Goal: Transaction & Acquisition: Purchase product/service

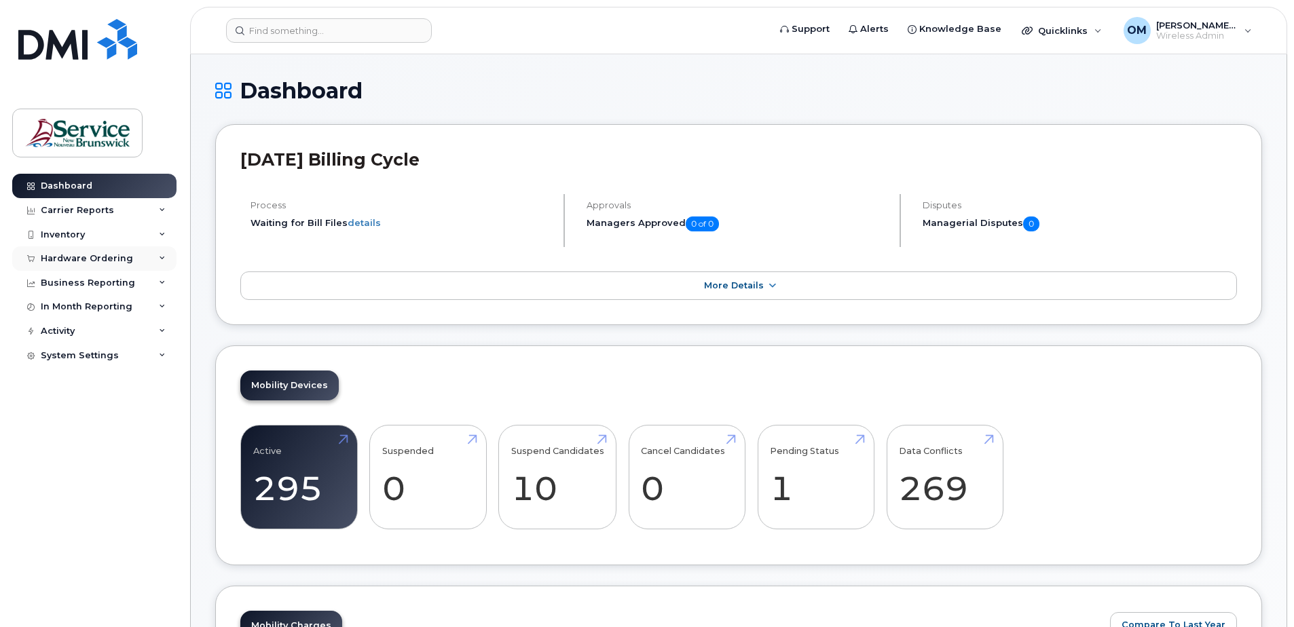
click at [84, 252] on div "Hardware Ordering" at bounding box center [94, 258] width 164 height 24
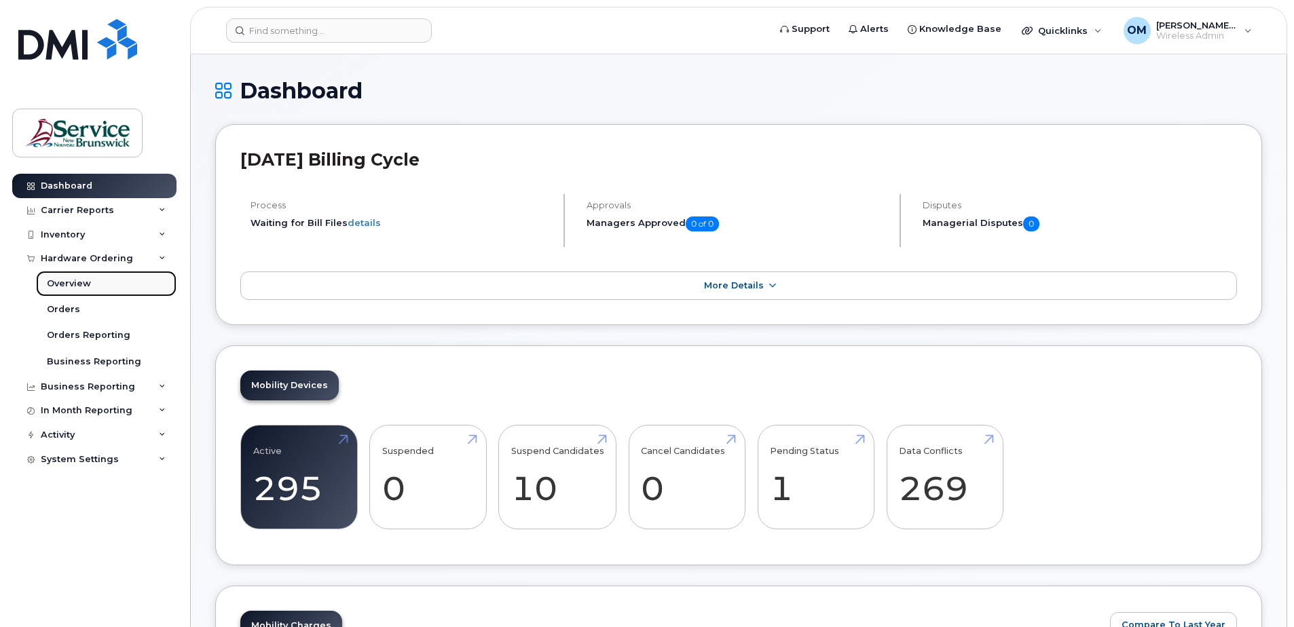
click at [100, 284] on link "Overview" at bounding box center [106, 284] width 141 height 26
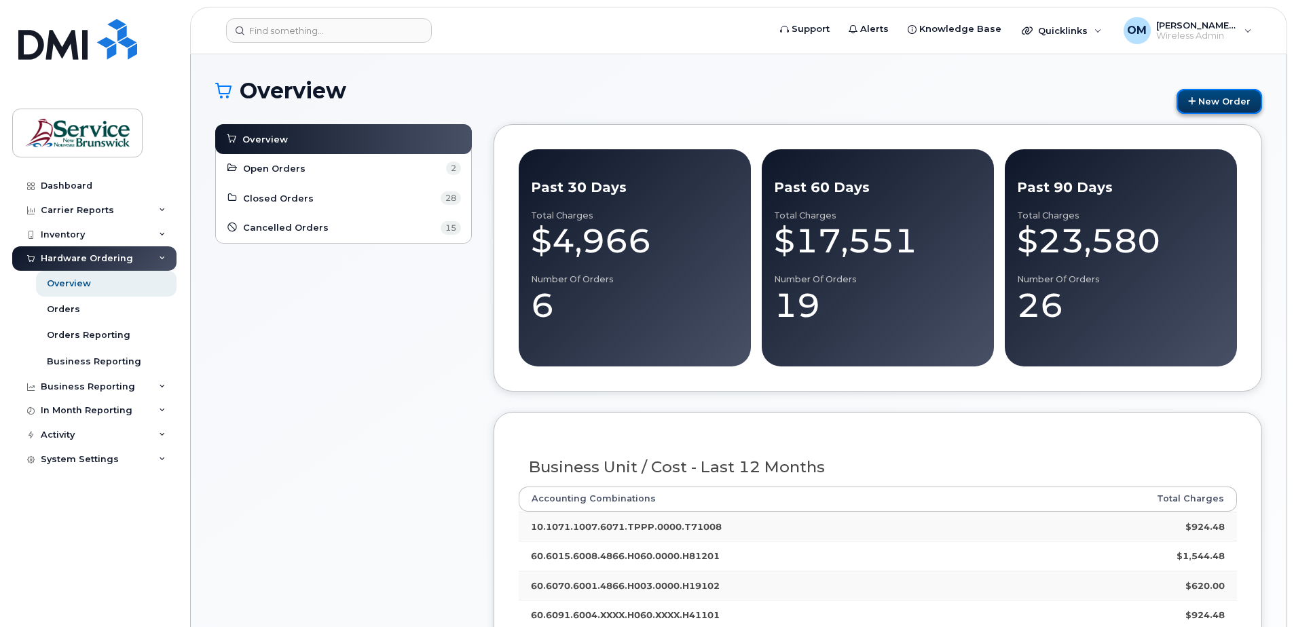
click at [1214, 98] on link "New Order" at bounding box center [1220, 101] width 86 height 25
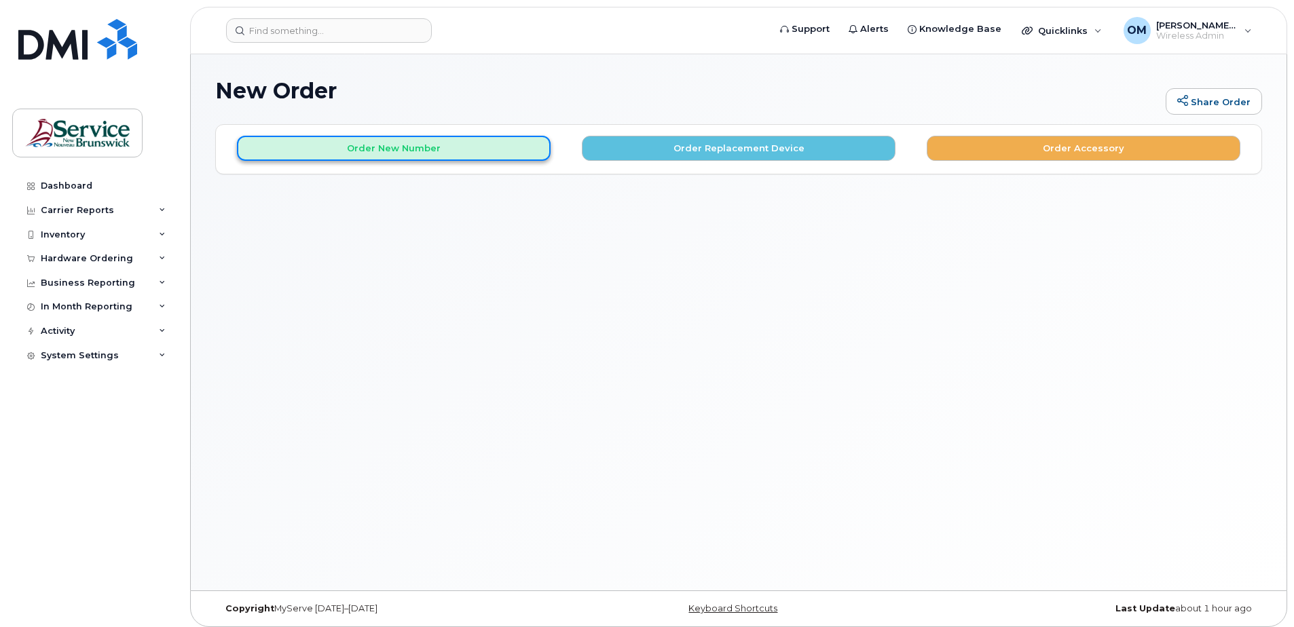
click at [507, 143] on button "Order New Number" at bounding box center [394, 148] width 314 height 25
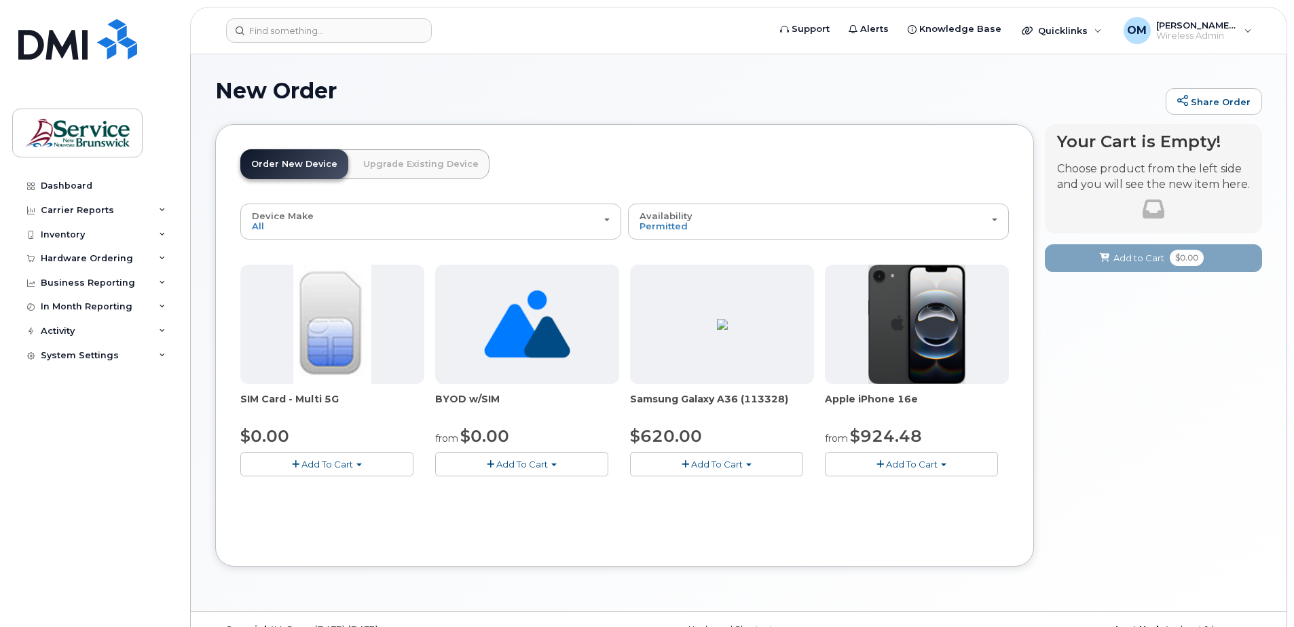
click at [320, 466] on span "Add To Cart" at bounding box center [327, 464] width 52 height 11
click at [312, 494] on link "$0.00 - New Activation" at bounding box center [308, 489] width 129 height 17
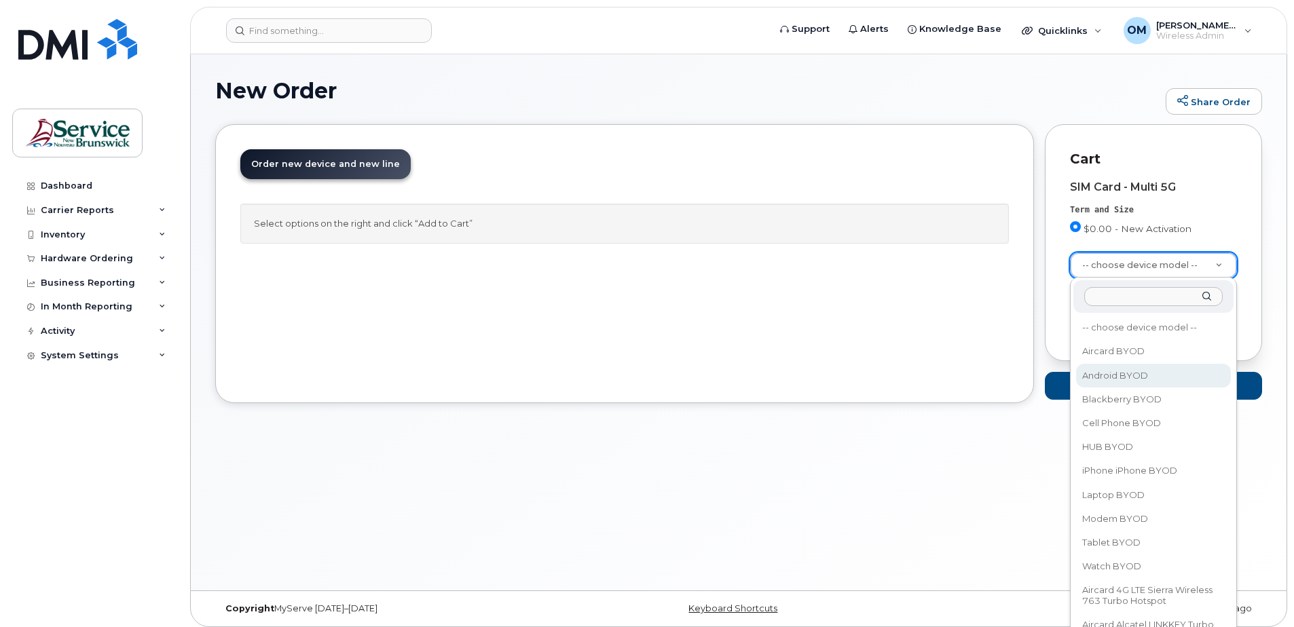
select select "2422"
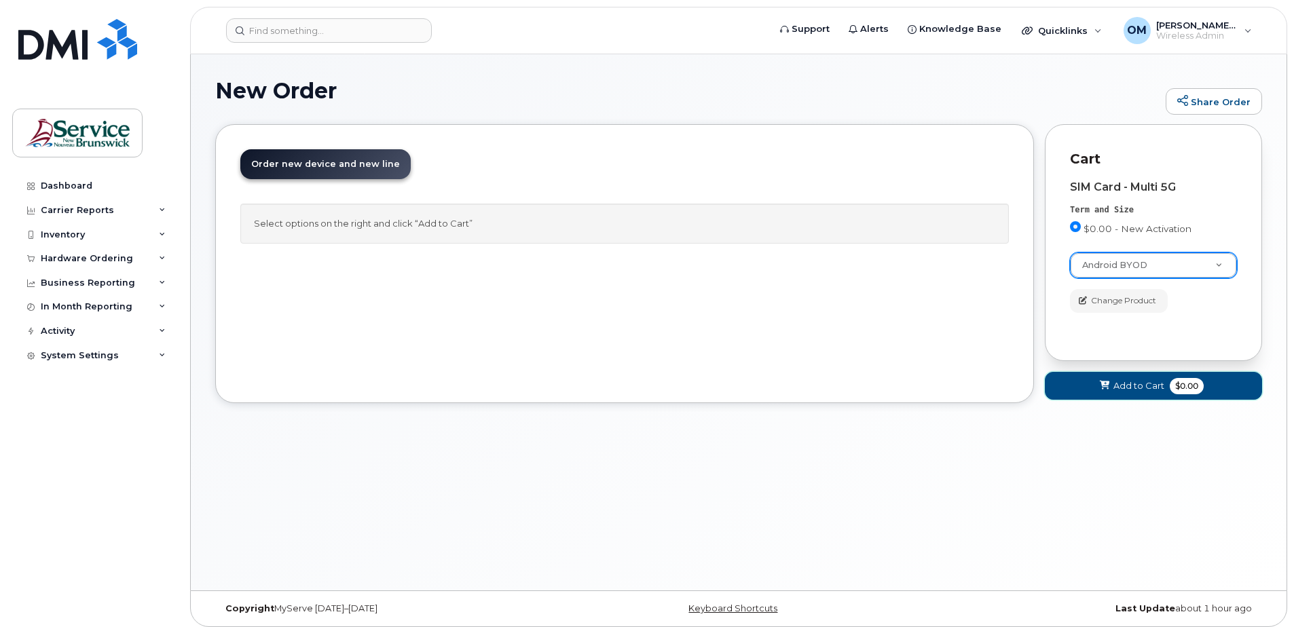
click at [1171, 391] on span "$0.00" at bounding box center [1187, 386] width 34 height 16
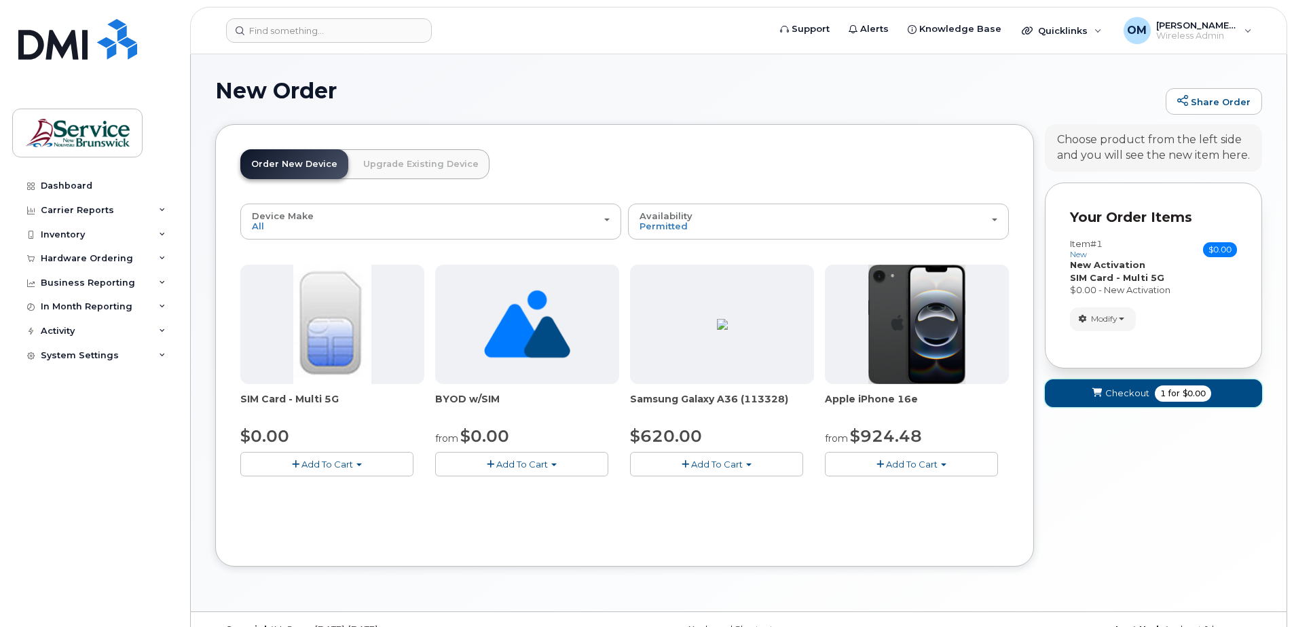
click at [1131, 387] on span "Checkout" at bounding box center [1127, 393] width 44 height 13
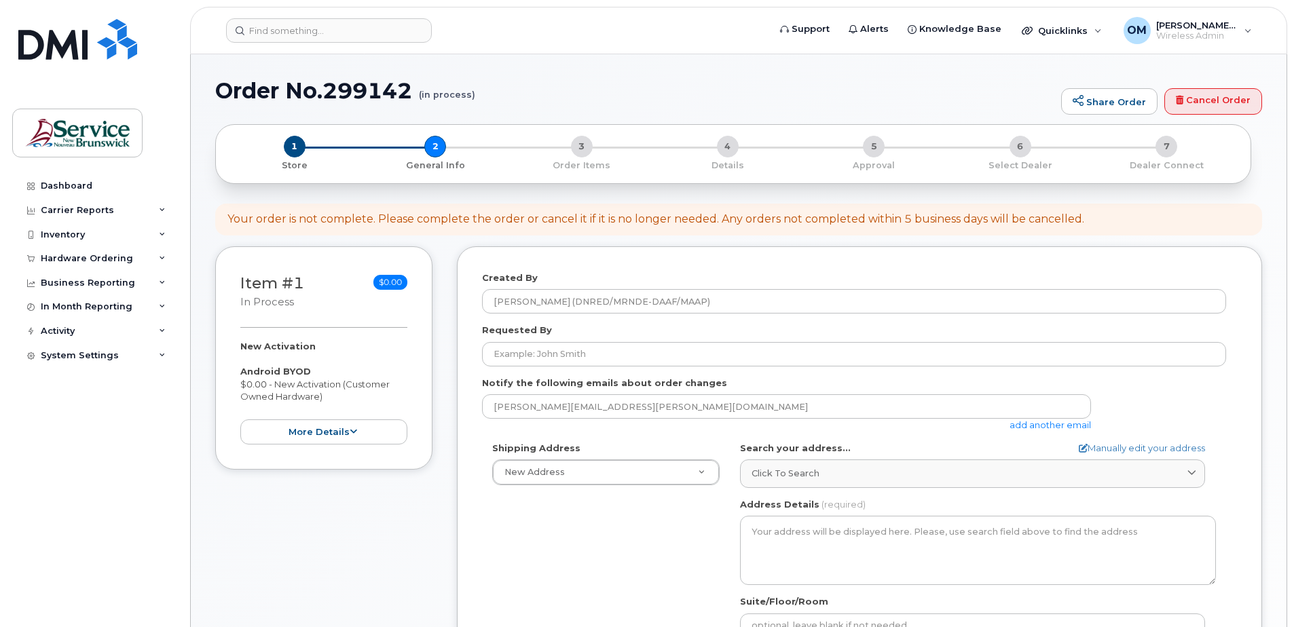
select select
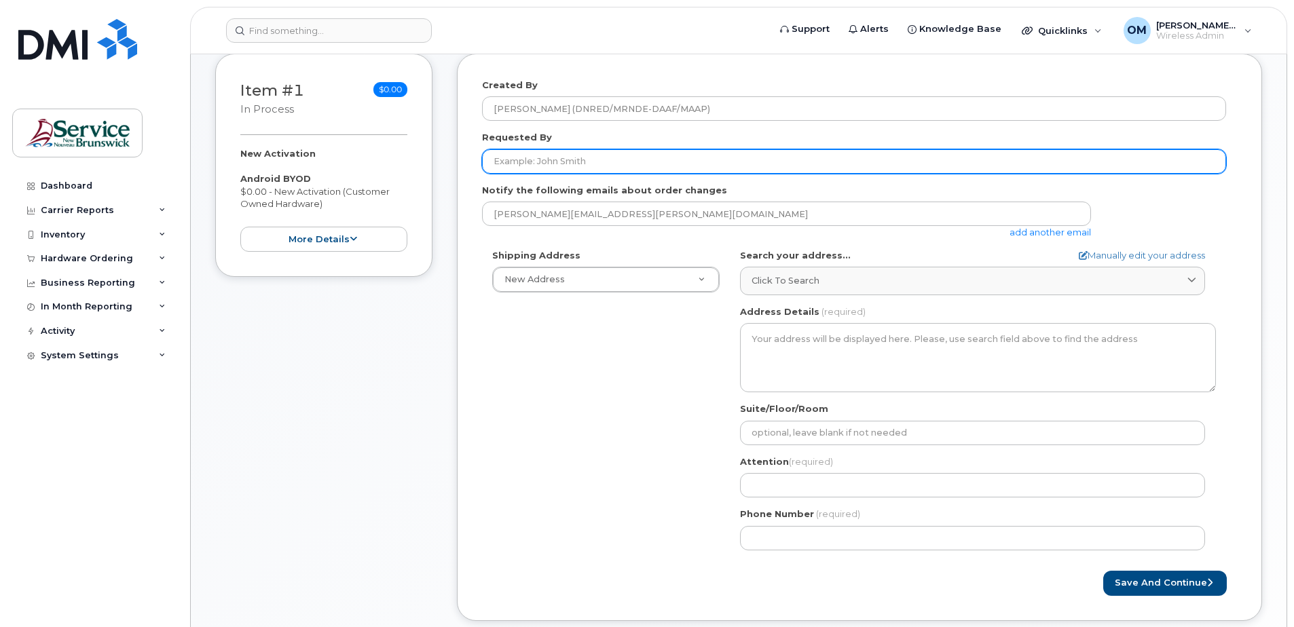
scroll to position [44, 0]
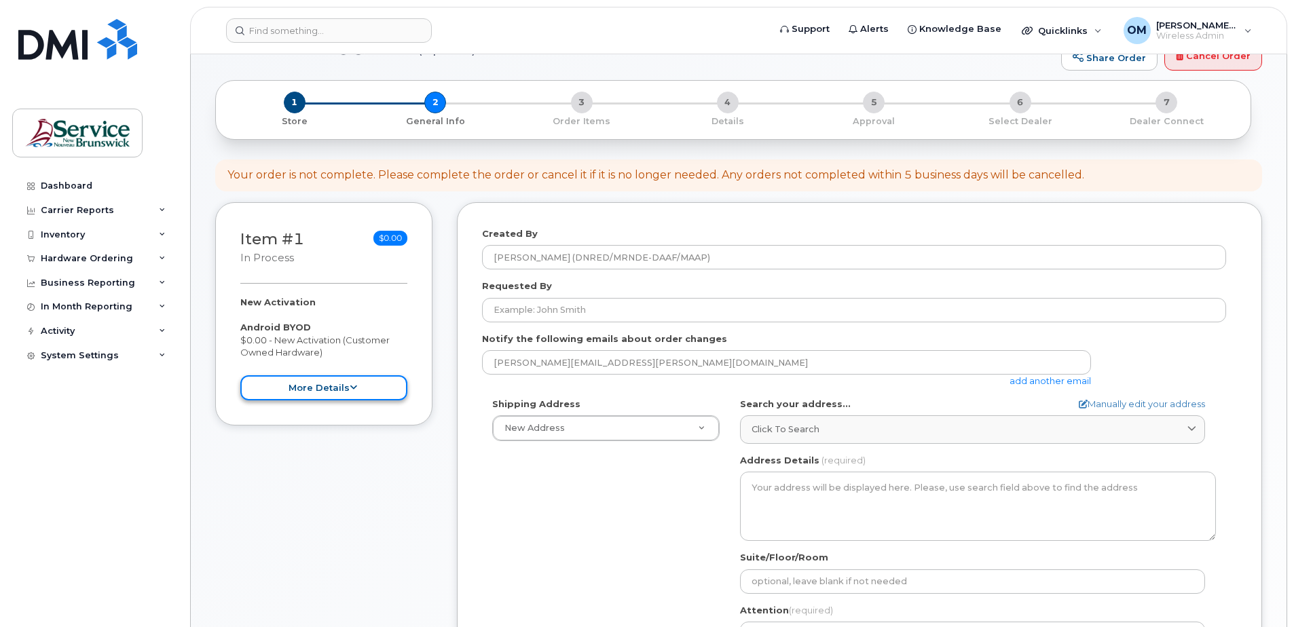
click at [371, 388] on button "more details" at bounding box center [323, 387] width 167 height 25
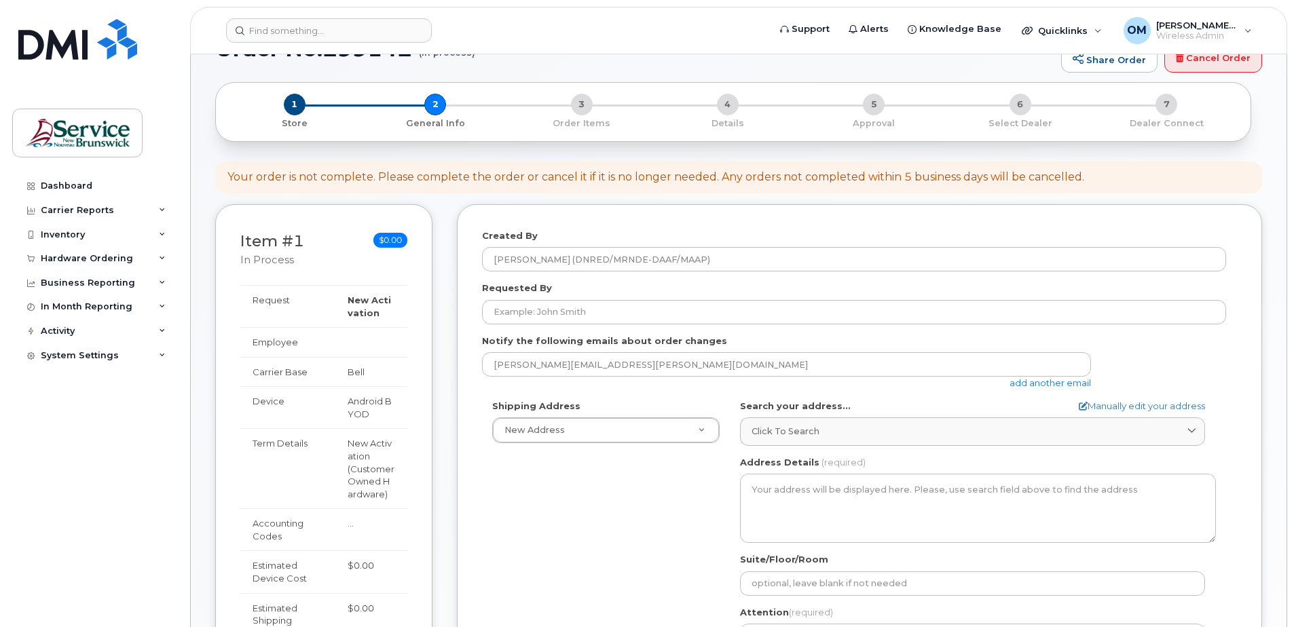
scroll to position [0, 0]
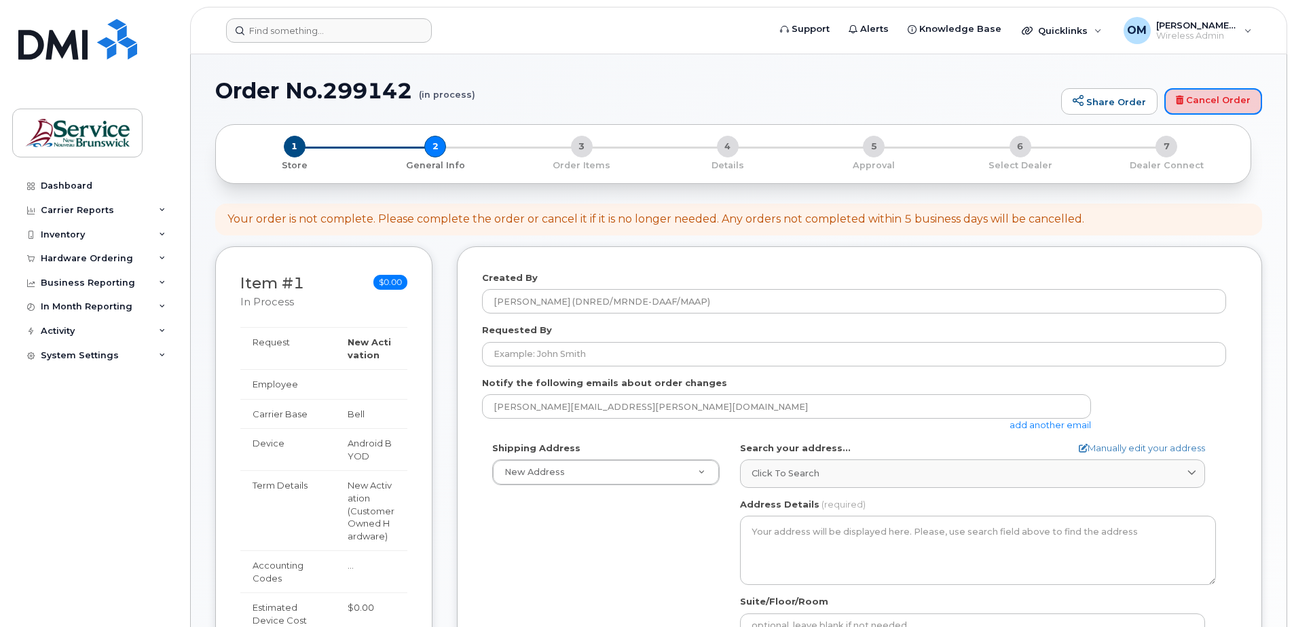
drag, startPoint x: 1248, startPoint y: 103, endPoint x: 713, endPoint y: 36, distance: 539.2
click at [1248, 103] on link "Cancel Order" at bounding box center [1213, 101] width 98 height 27
